Goal: Information Seeking & Learning: Learn about a topic

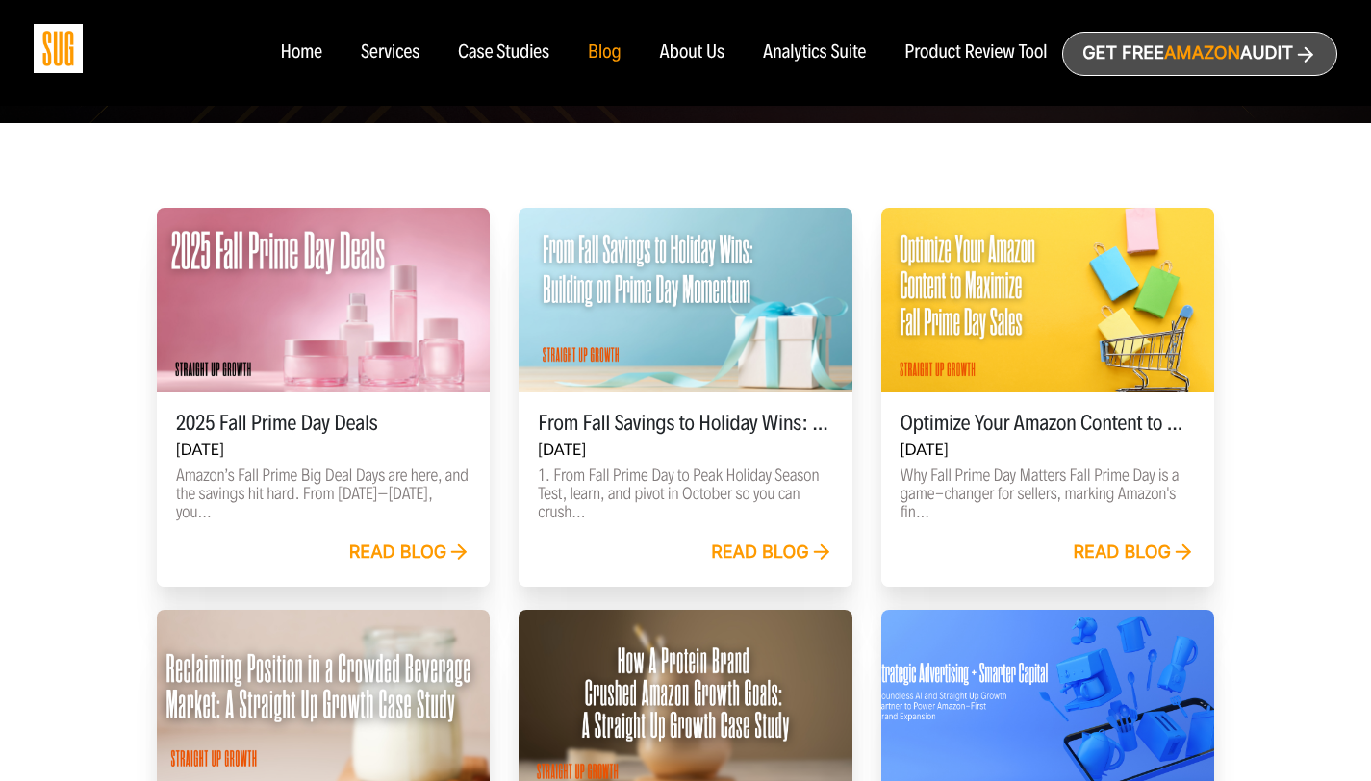
scroll to position [528, 0]
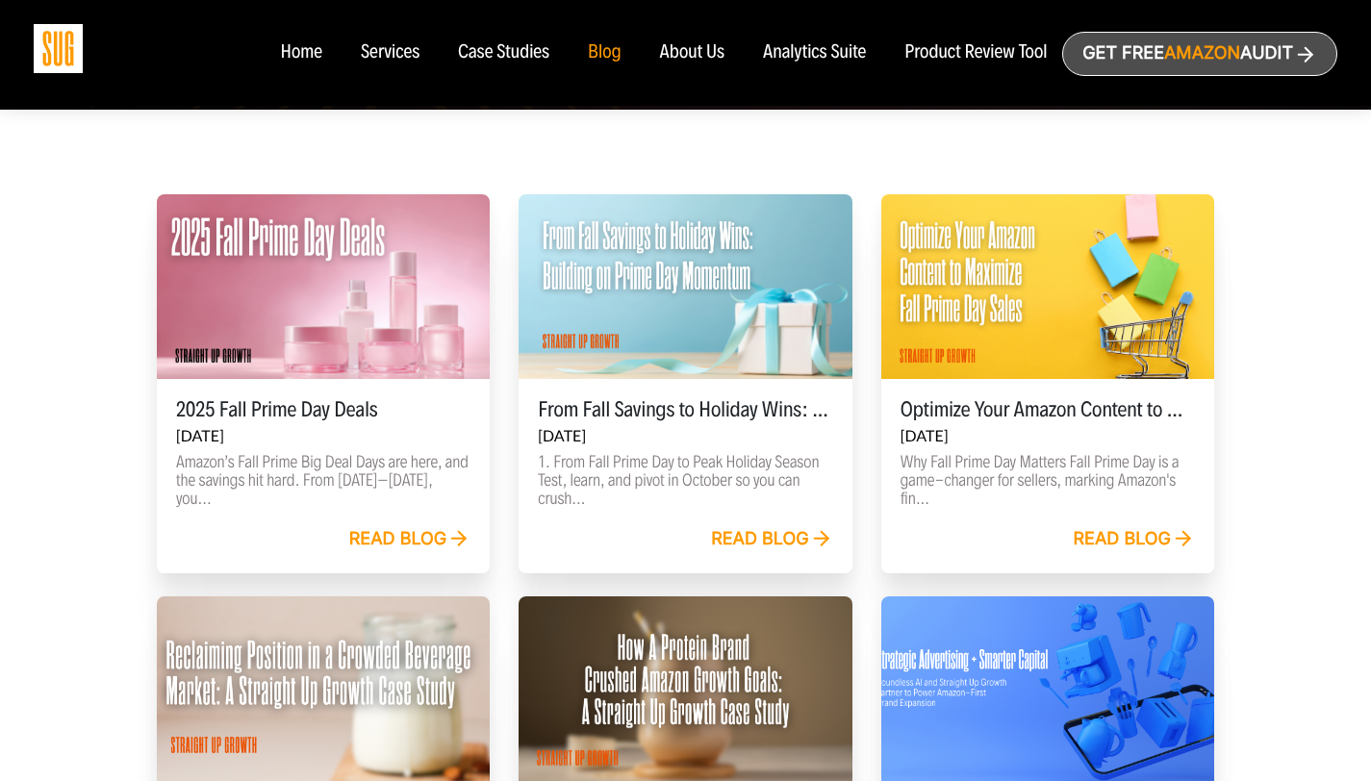
click at [406, 543] on div "Read blog" at bounding box center [410, 539] width 122 height 21
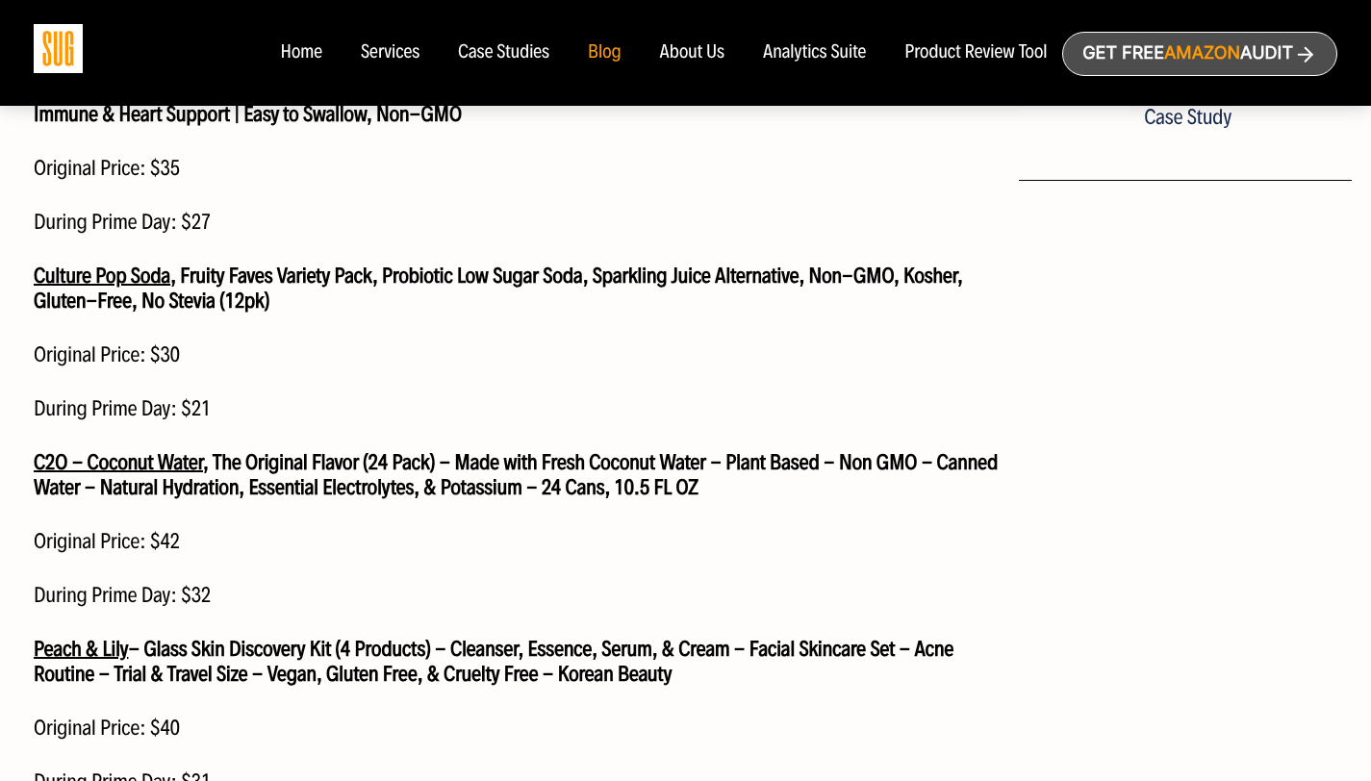
scroll to position [1710, 0]
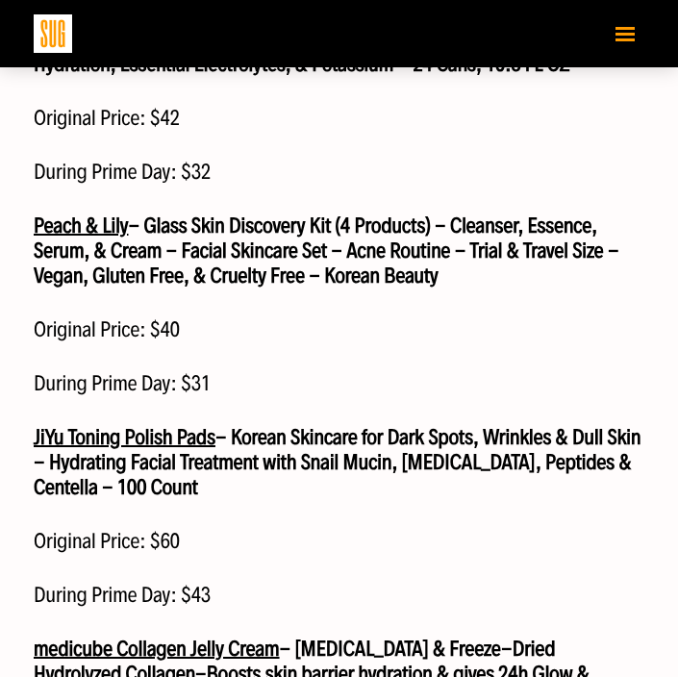
click at [281, 230] on span "Peach & Lily - Glass Skin Discovery Kit (4 Products) - Cleanser, Essence, Serum…" at bounding box center [327, 251] width 586 height 76
